Goal: Navigation & Orientation: Find specific page/section

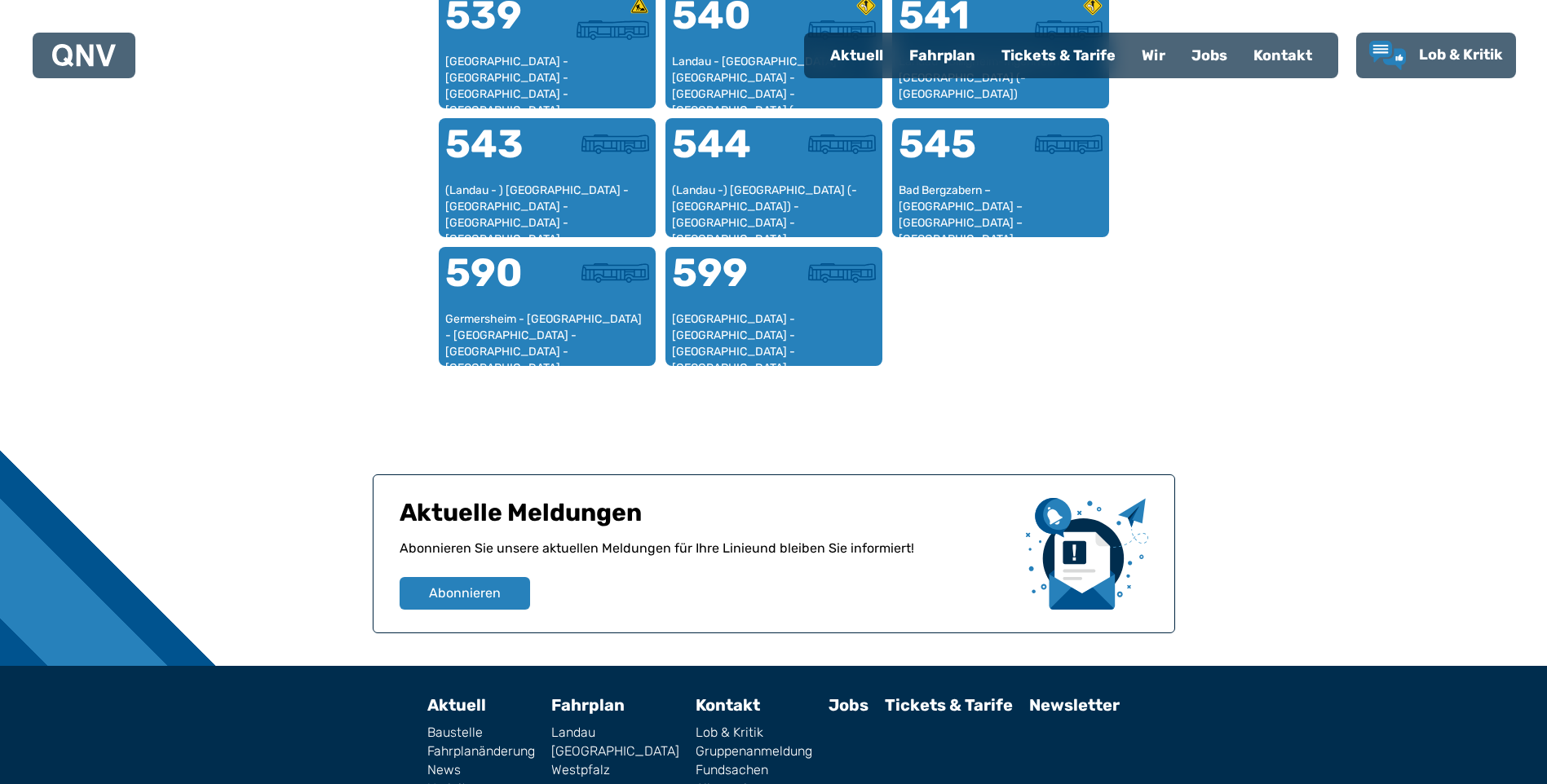
scroll to position [1562, 0]
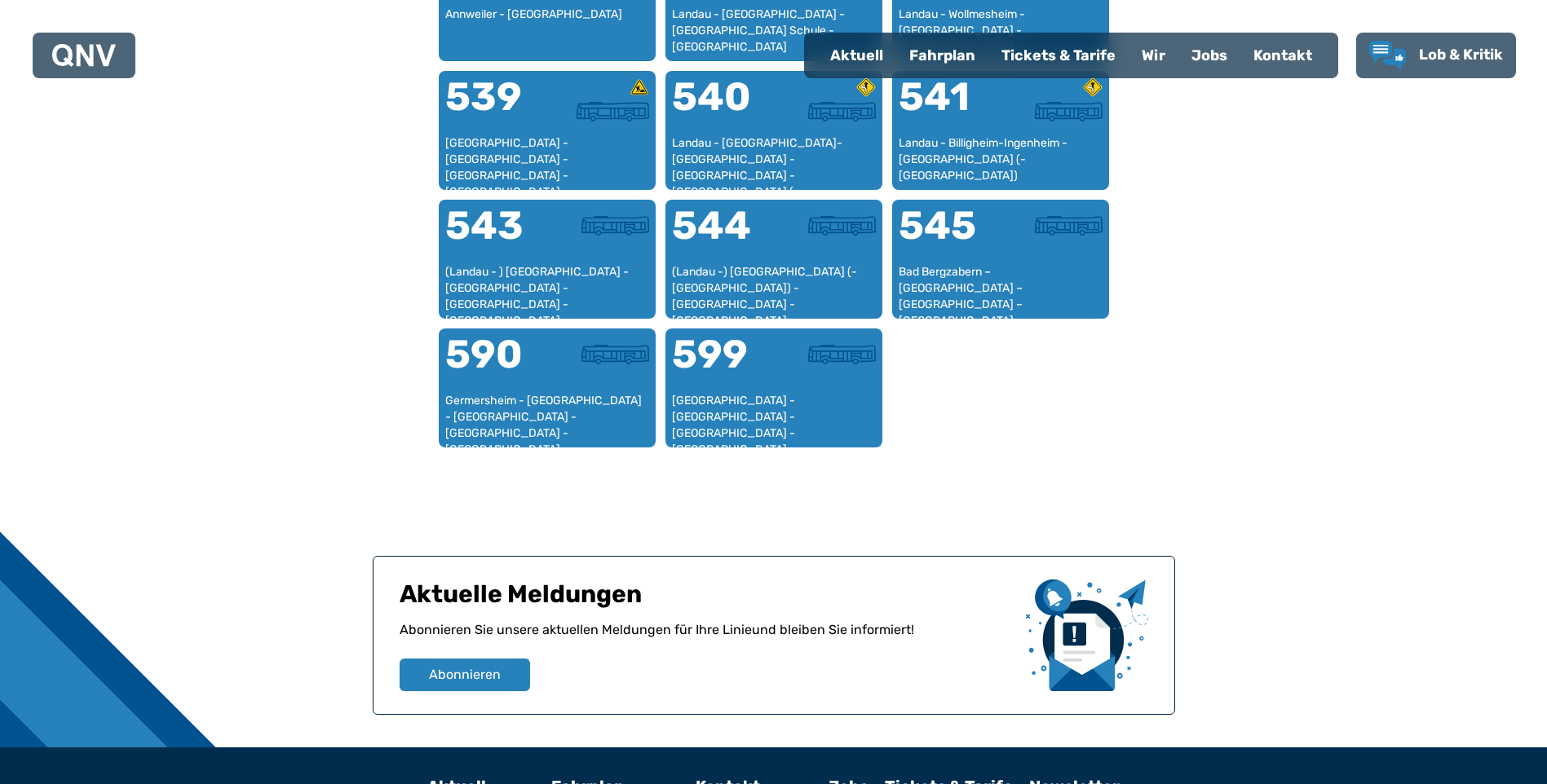
click at [949, 46] on div "Fahrplan" at bounding box center [942, 56] width 92 height 42
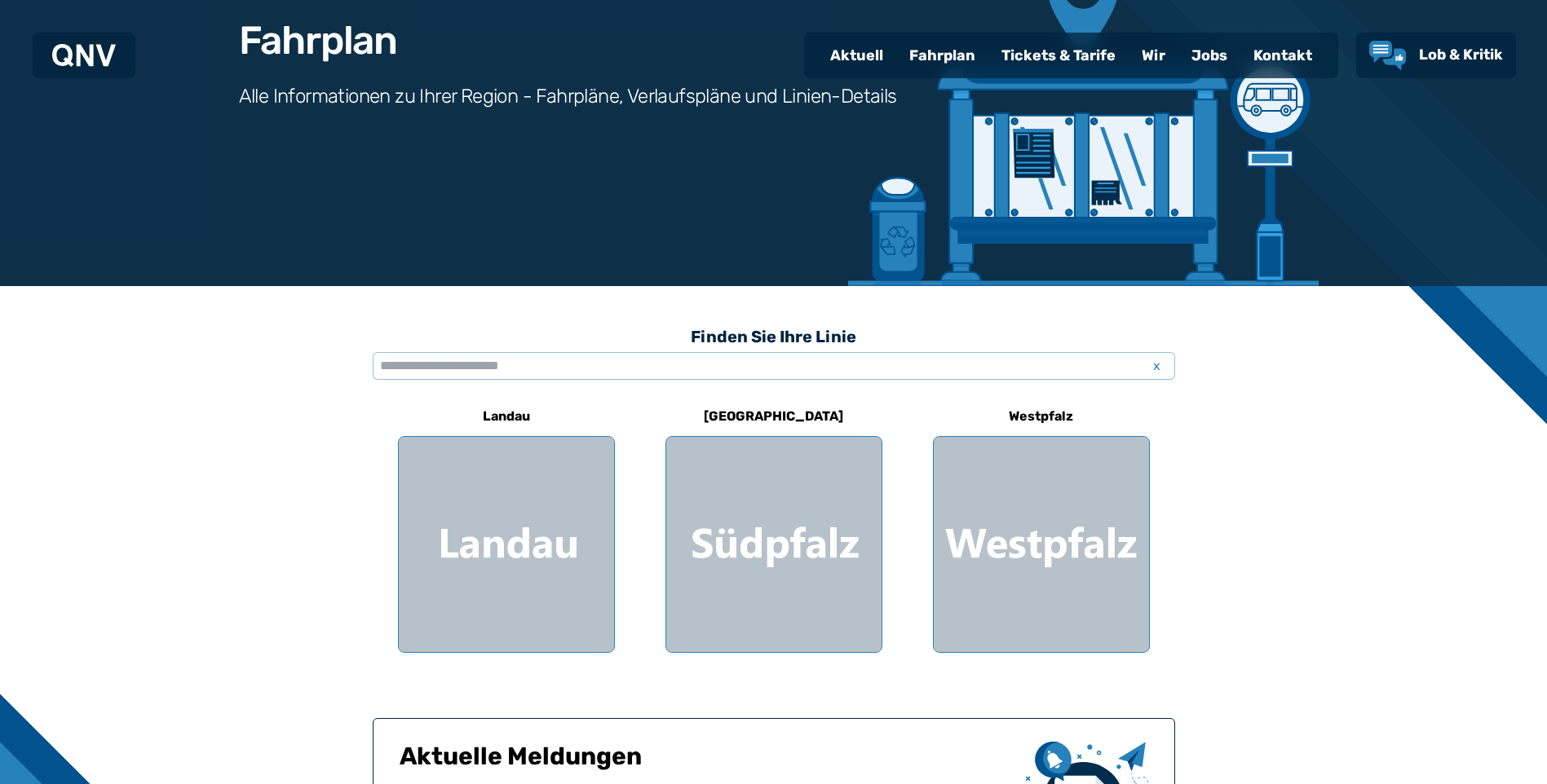
scroll to position [326, 0]
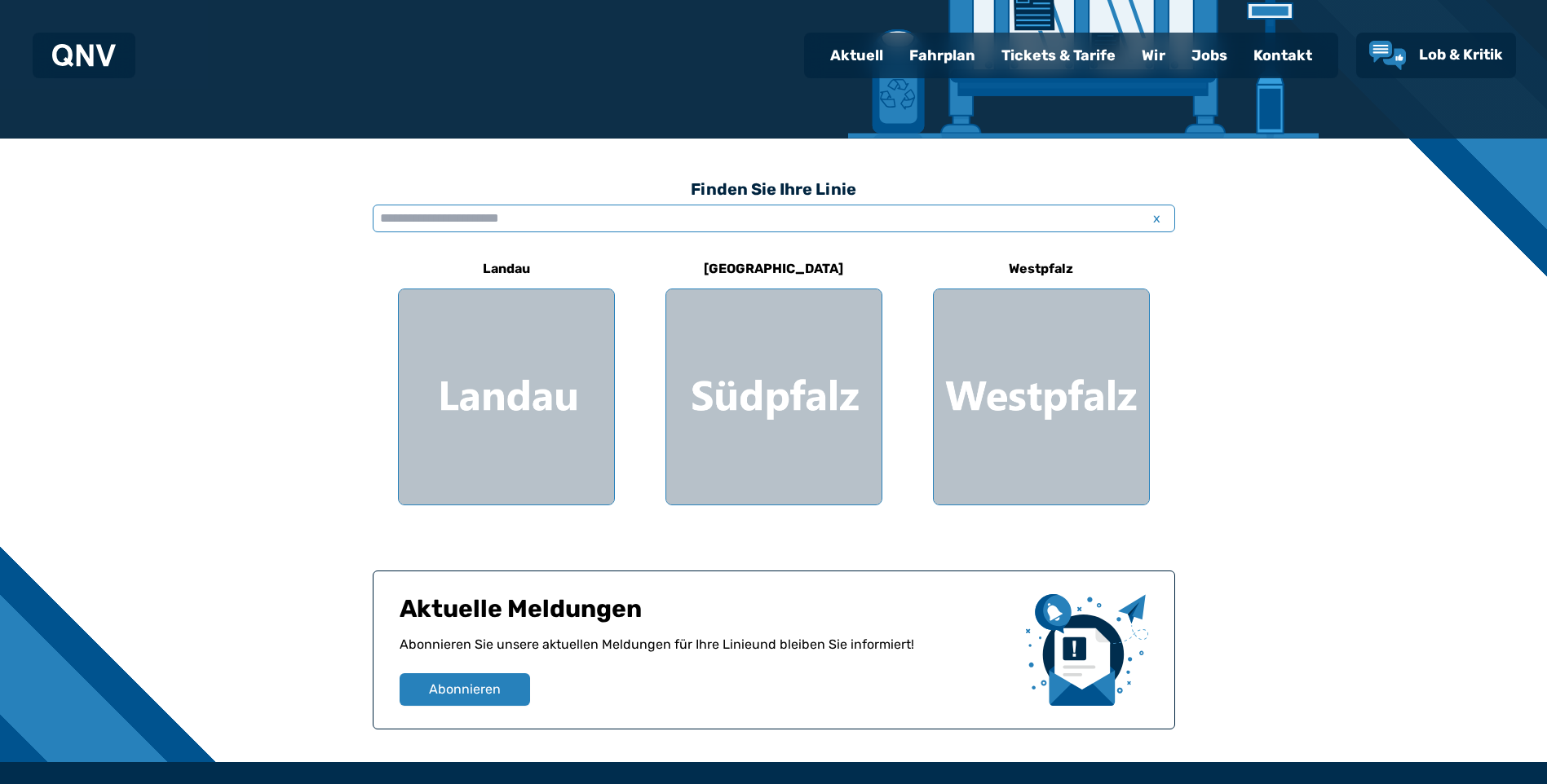
click at [498, 208] on input "text" at bounding box center [774, 219] width 802 height 28
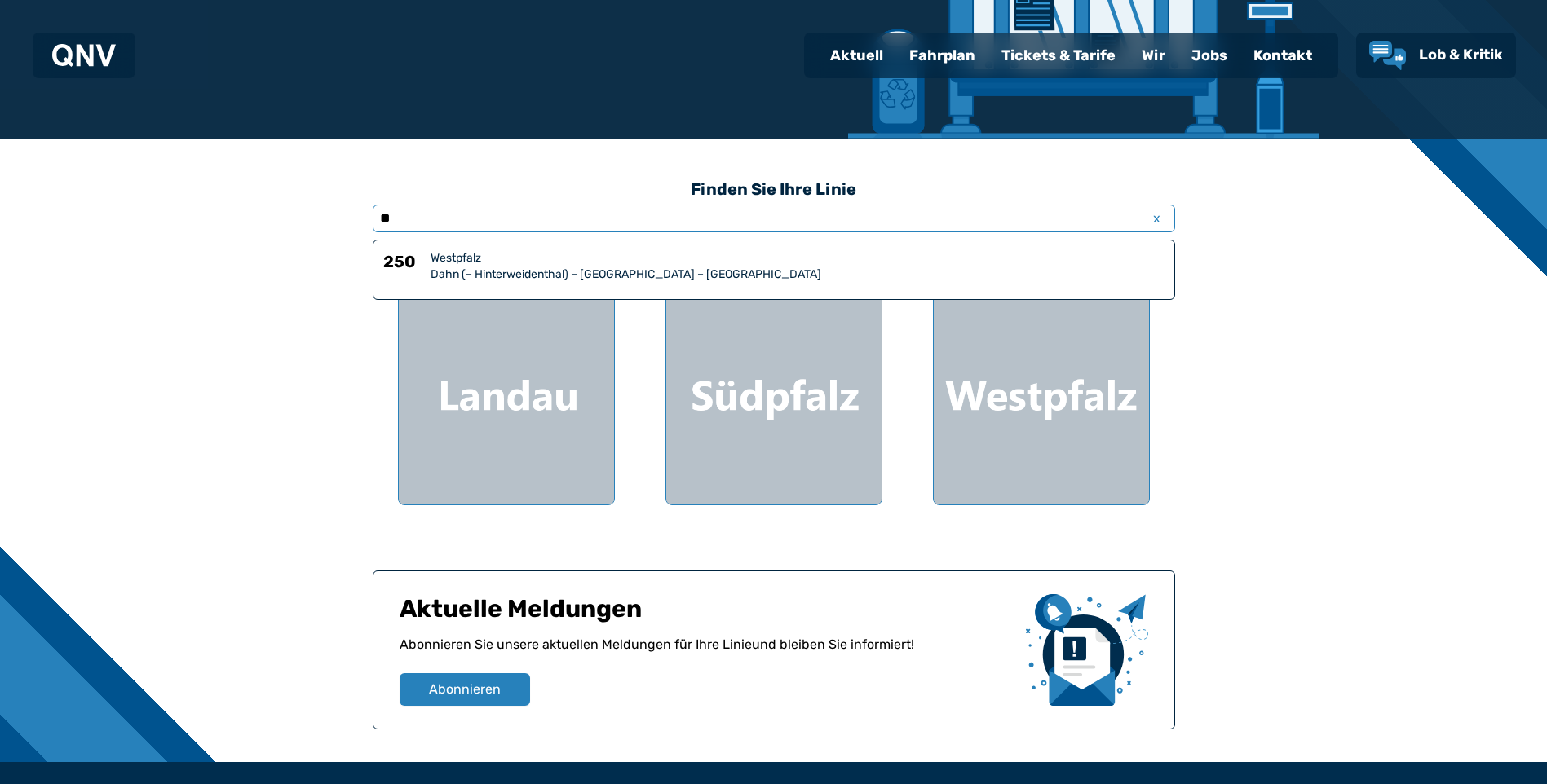
type input "*"
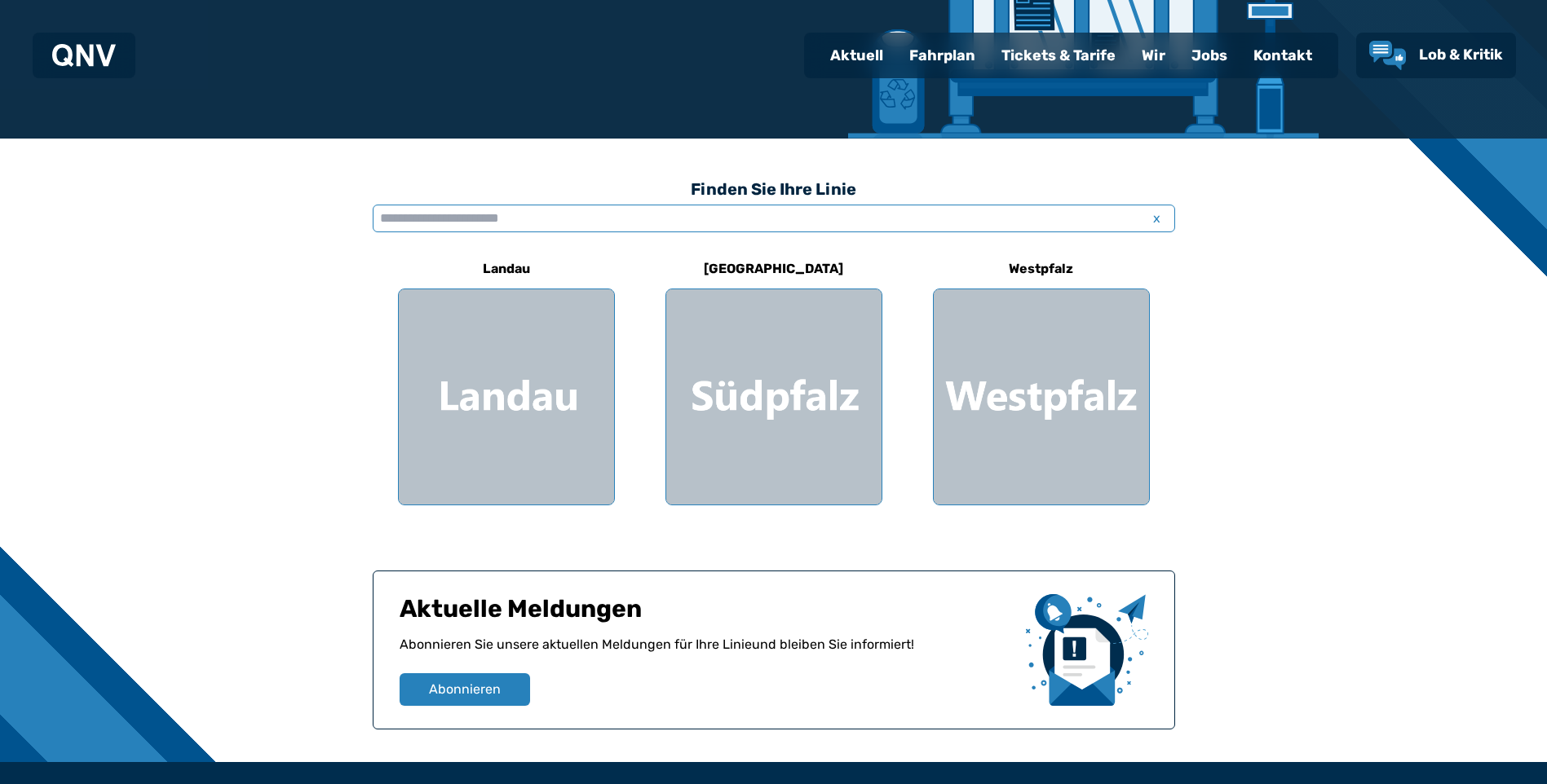
click at [498, 208] on input "text" at bounding box center [774, 219] width 802 height 28
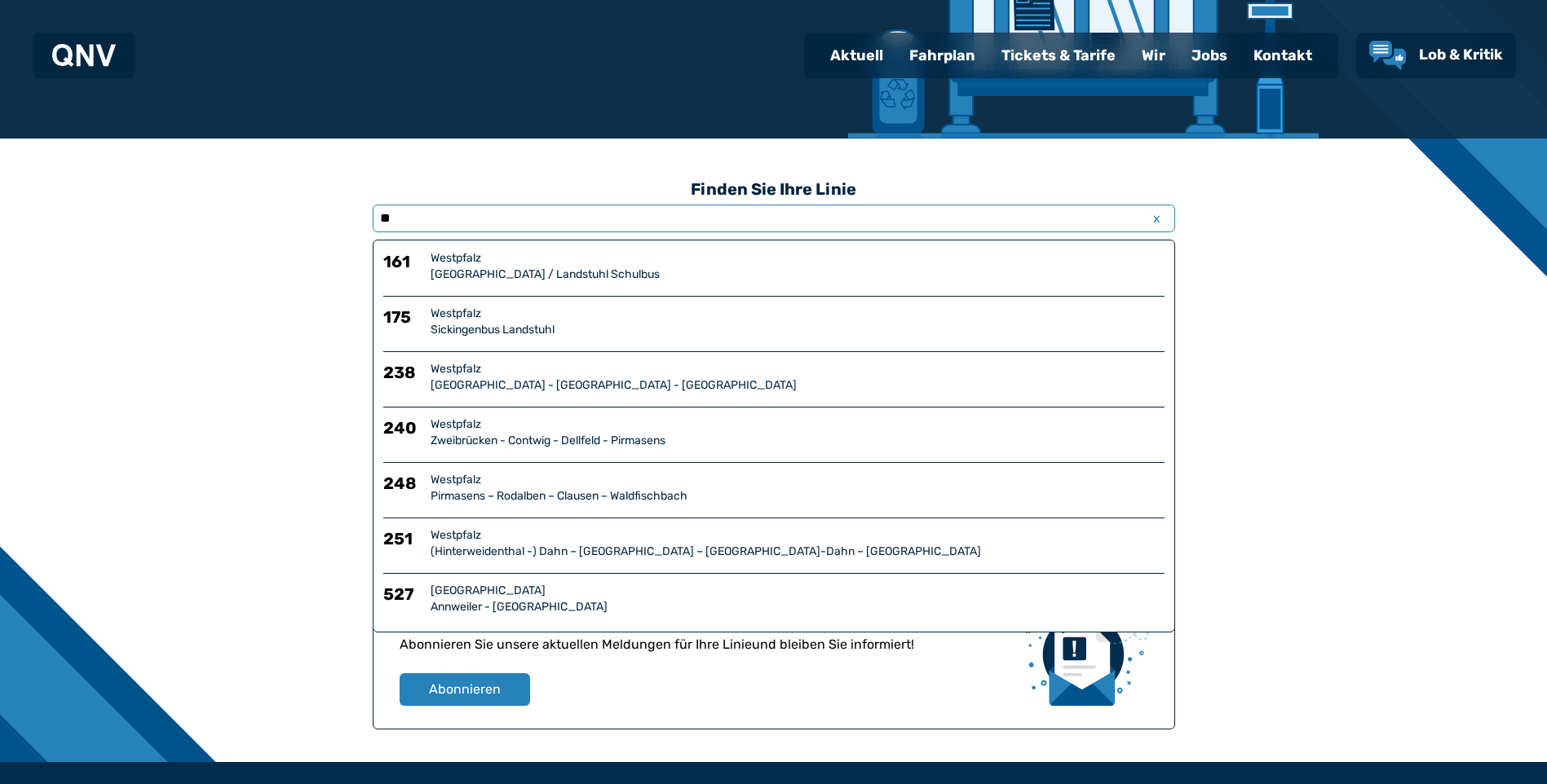
type input "*"
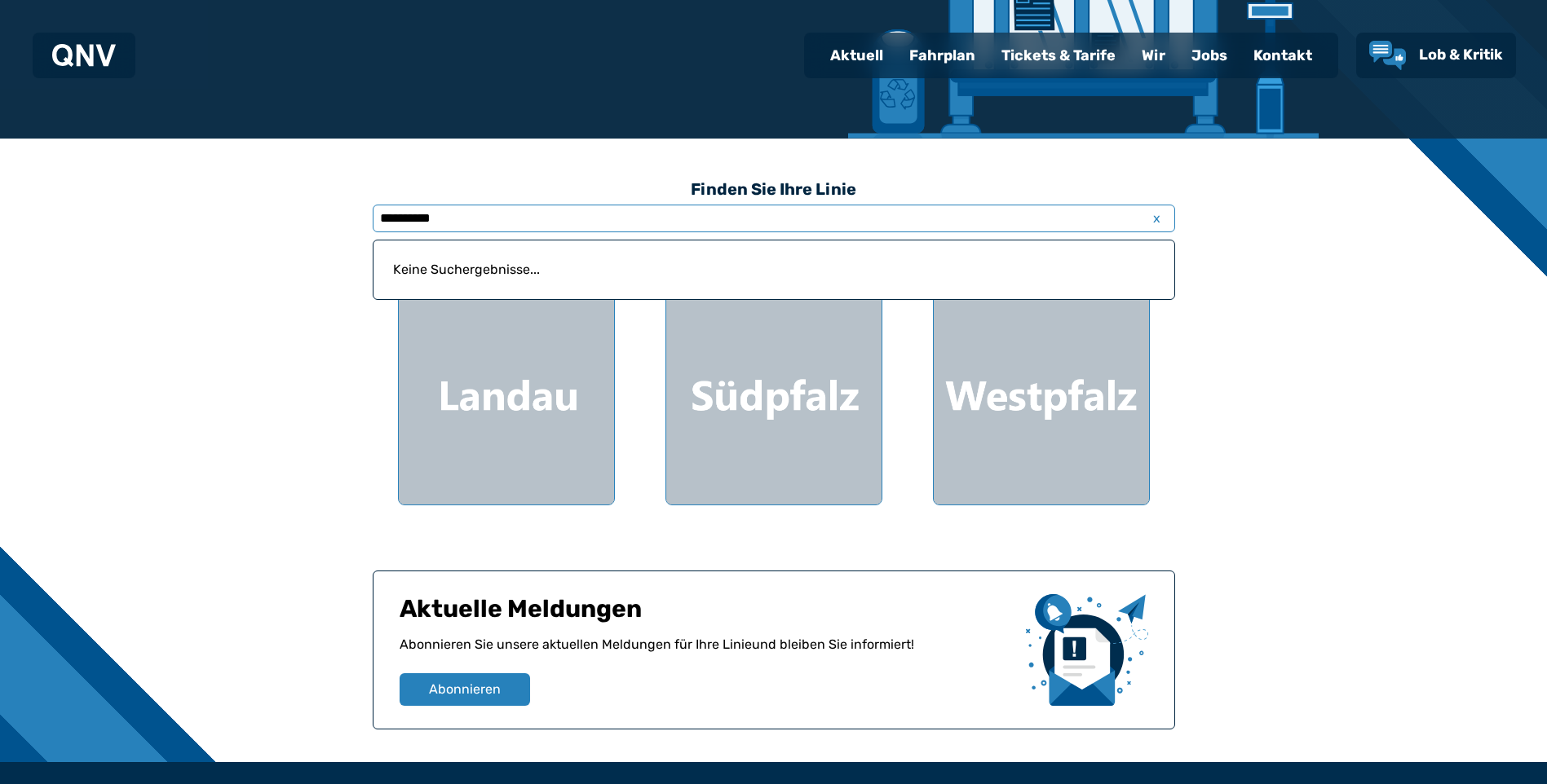
type input "**********"
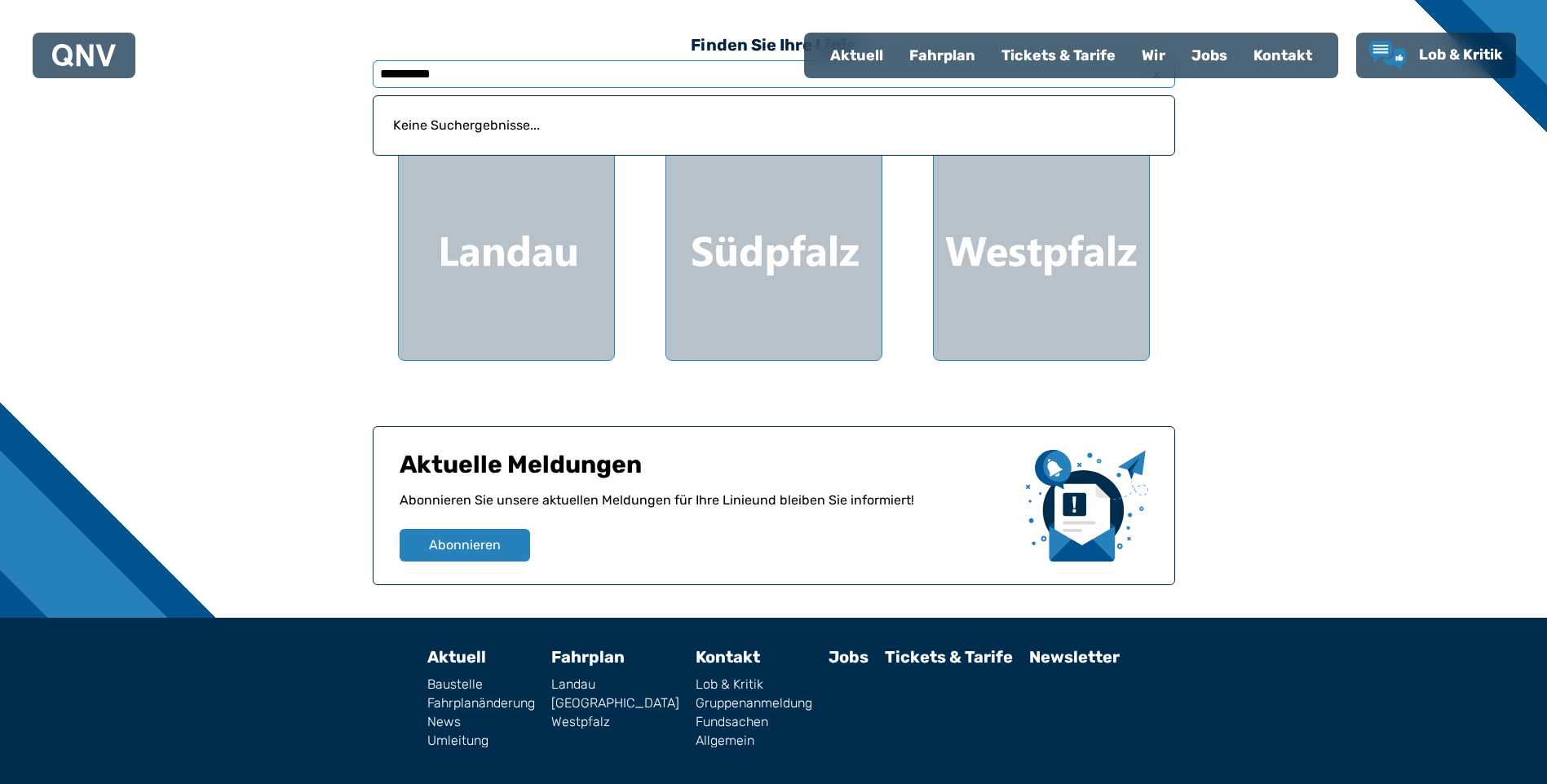
scroll to position [489, 0]
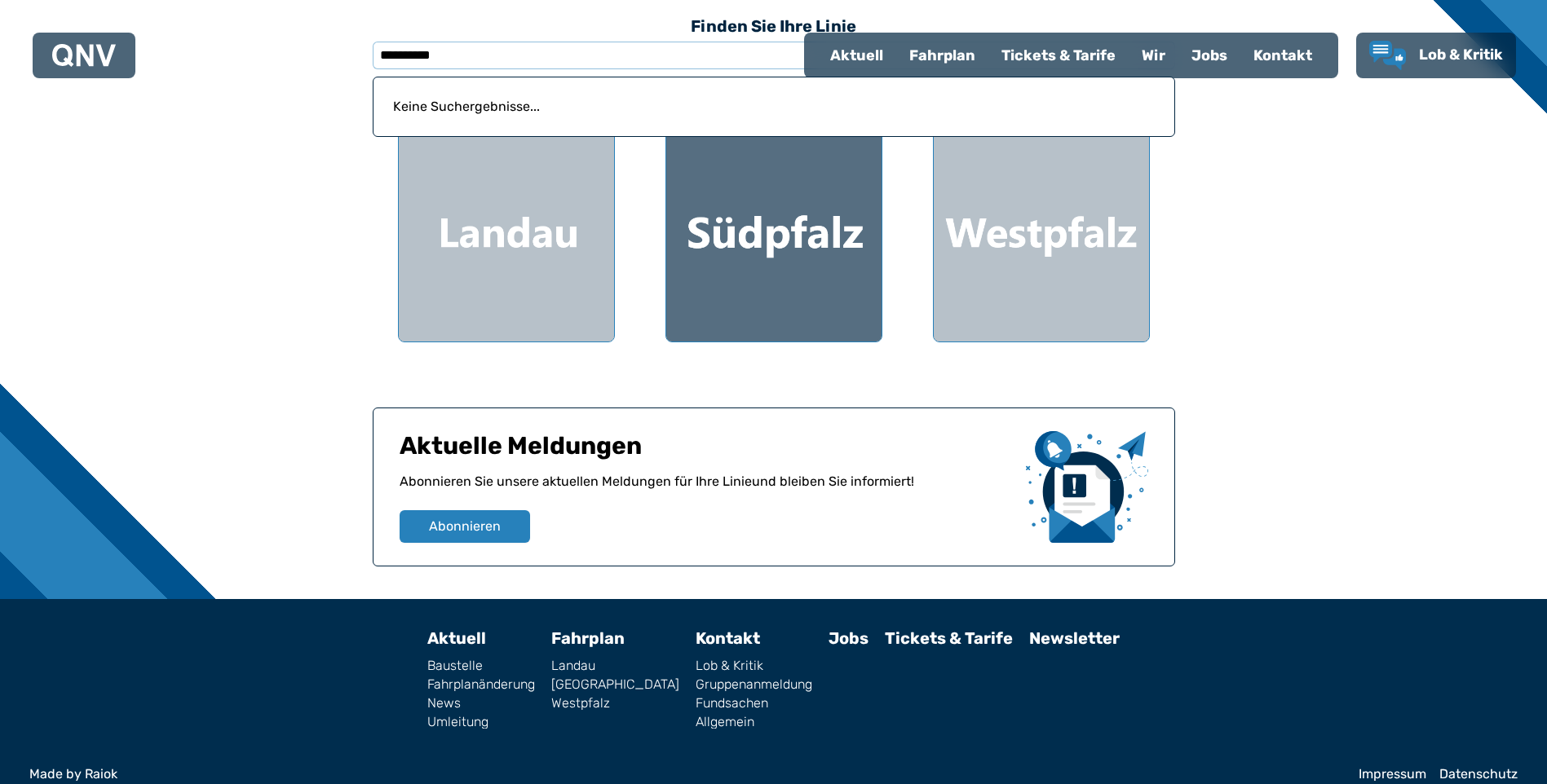
click at [799, 239] on div at bounding box center [774, 234] width 216 height 216
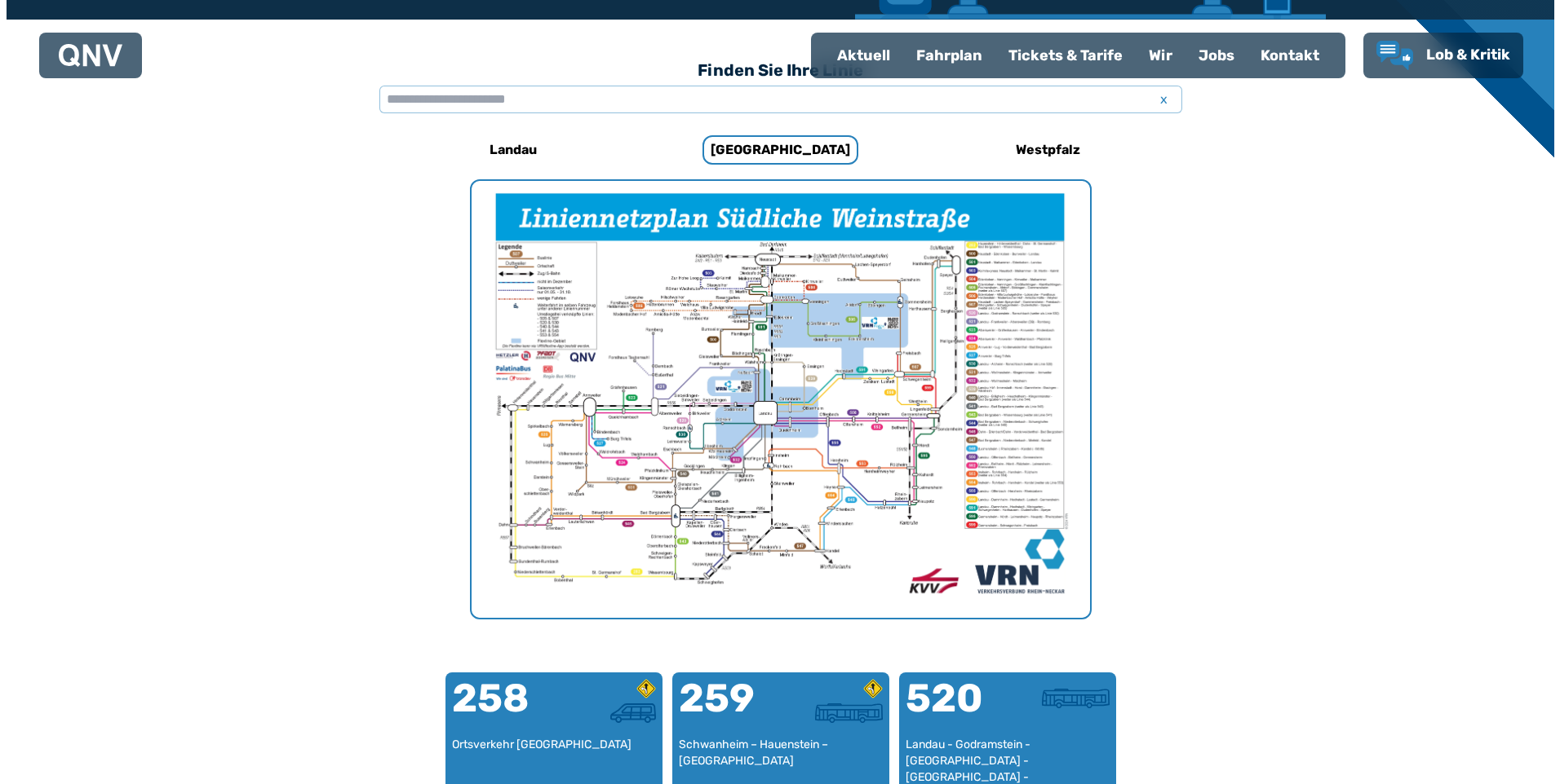
scroll to position [502, 0]
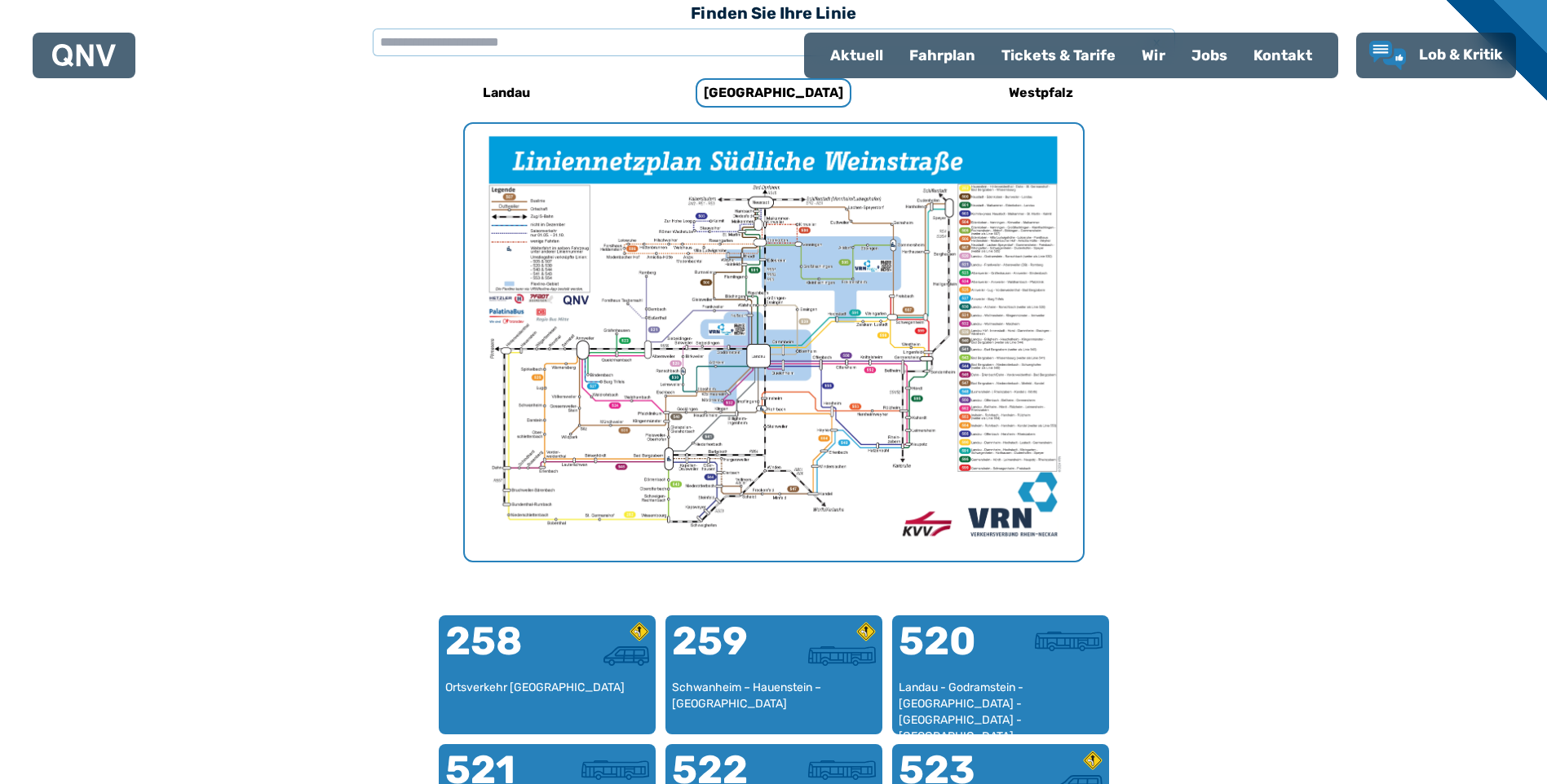
click at [660, 315] on img "1 von 1" at bounding box center [774, 342] width 618 height 437
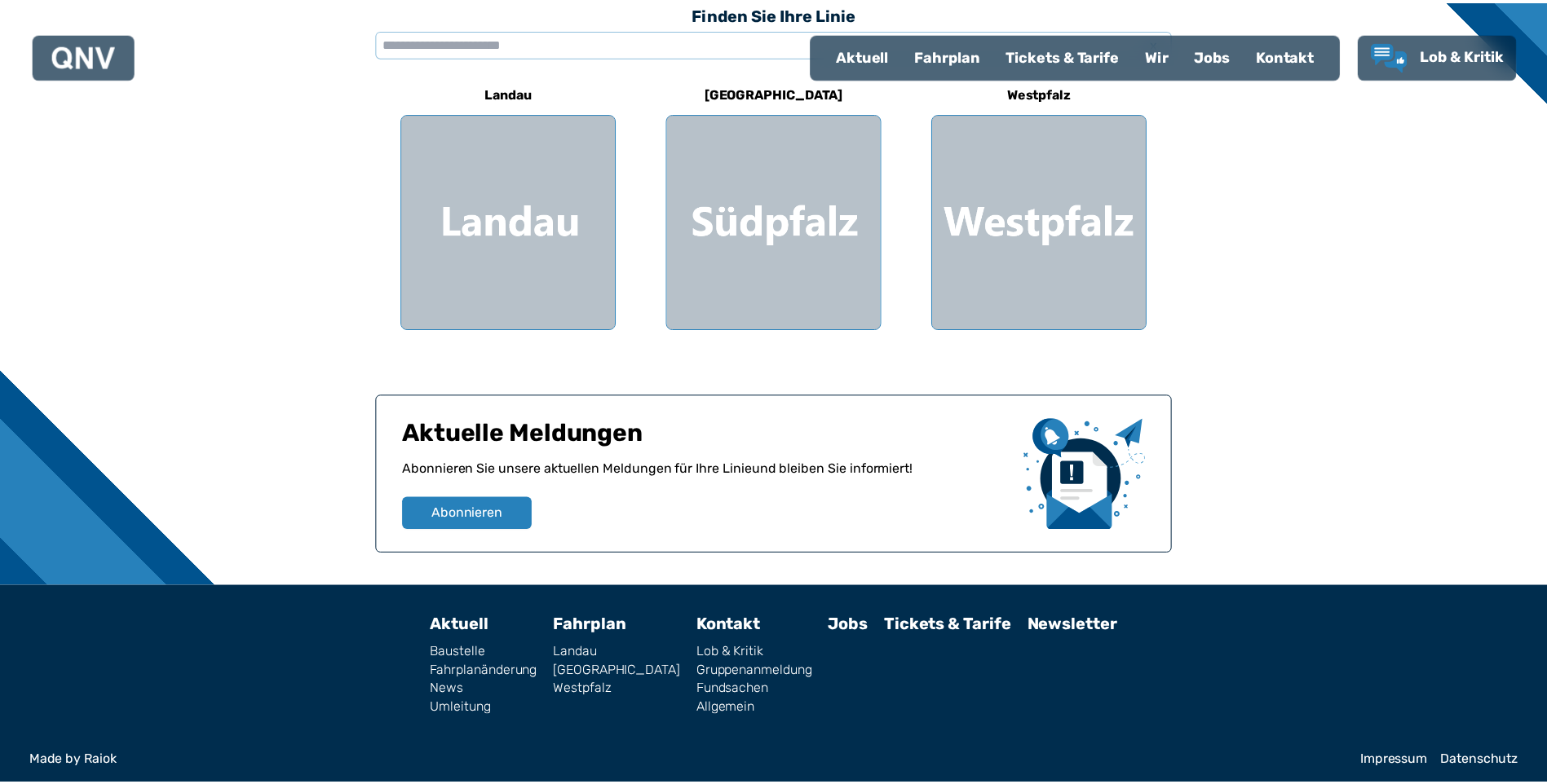
scroll to position [489, 0]
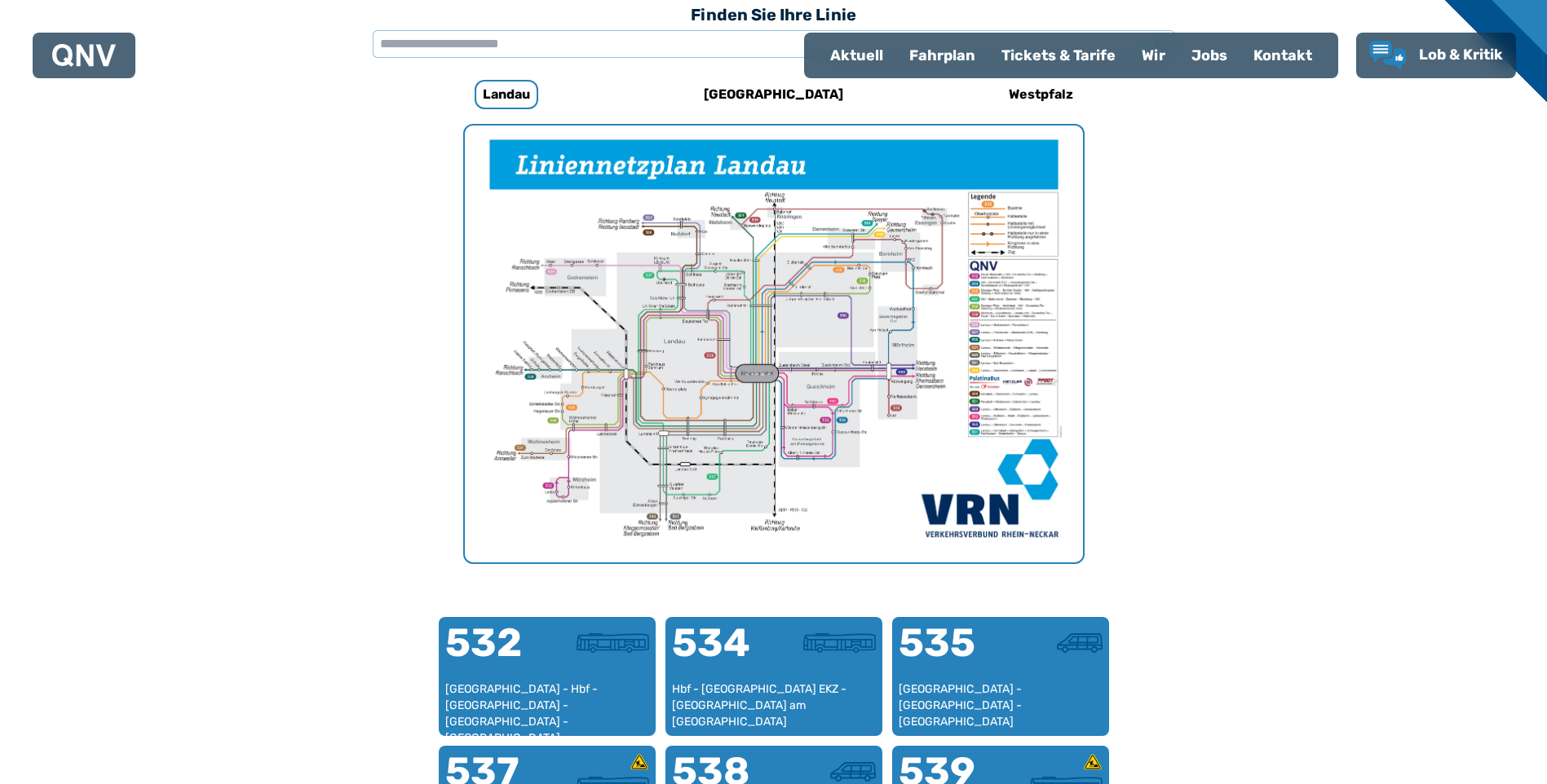
scroll to position [502, 0]
